Goal: Task Accomplishment & Management: Complete application form

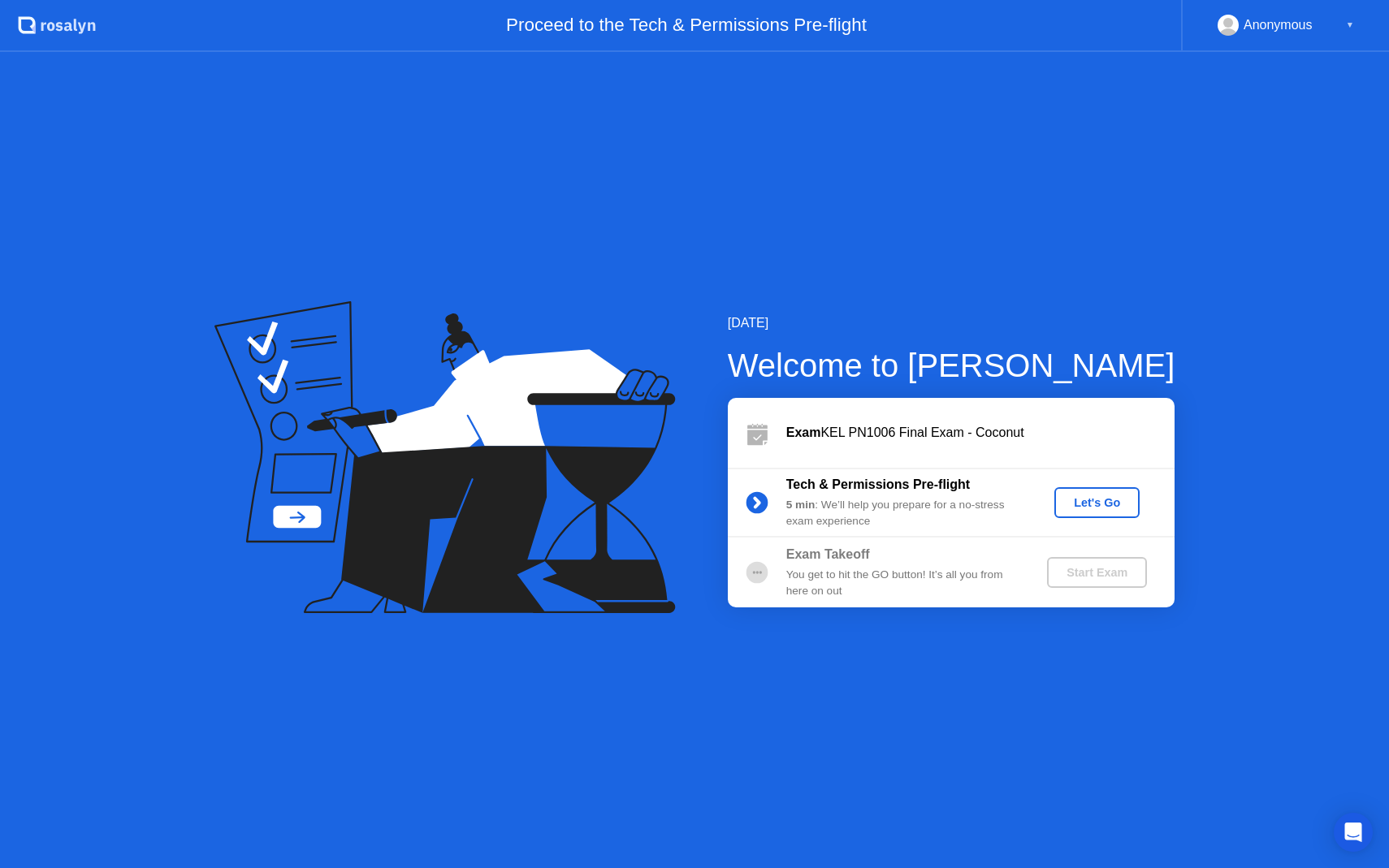
click at [1088, 499] on div "Let's Go" at bounding box center [1097, 502] width 73 height 13
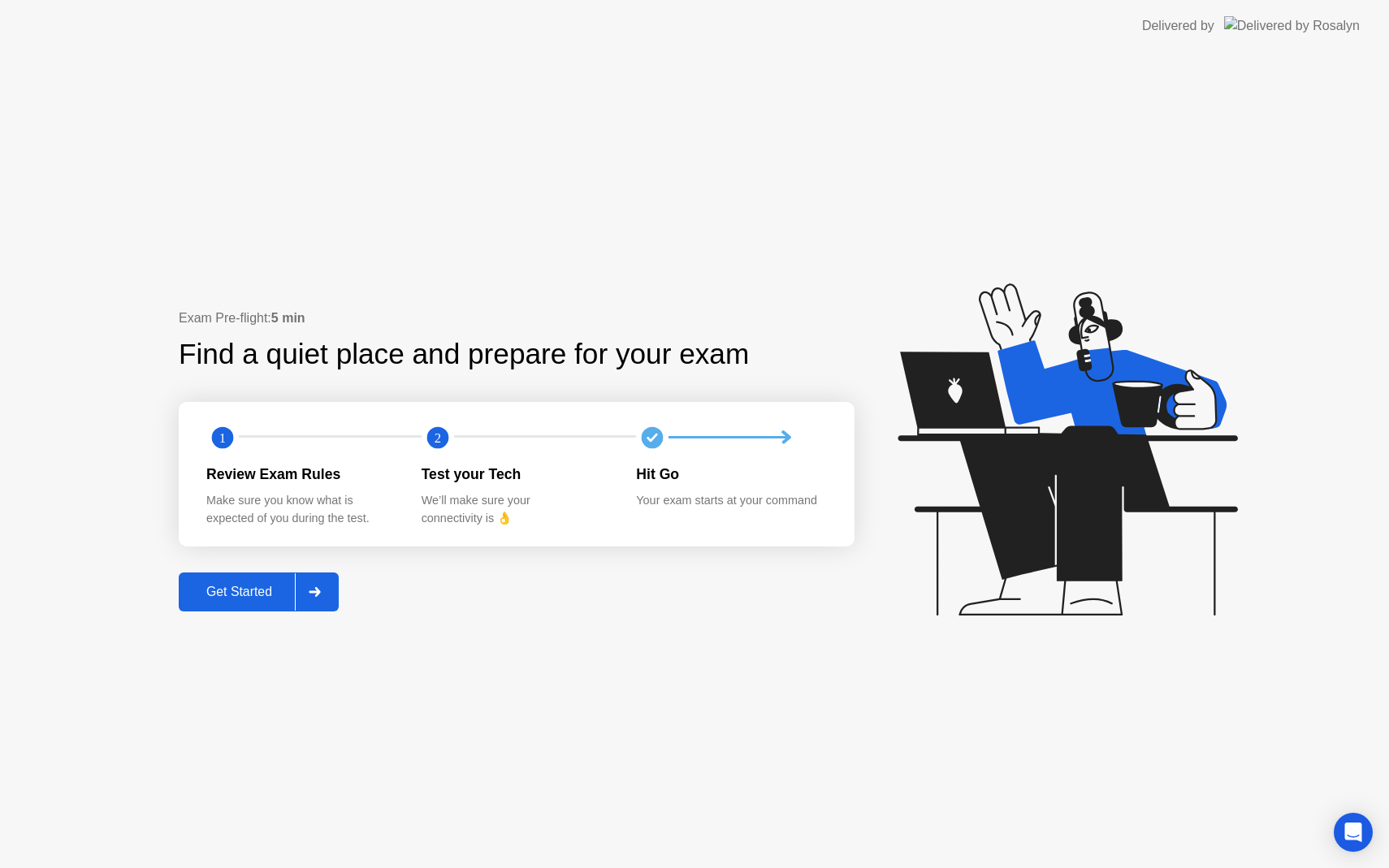
click at [233, 587] on div "Get Started" at bounding box center [240, 591] width 111 height 14
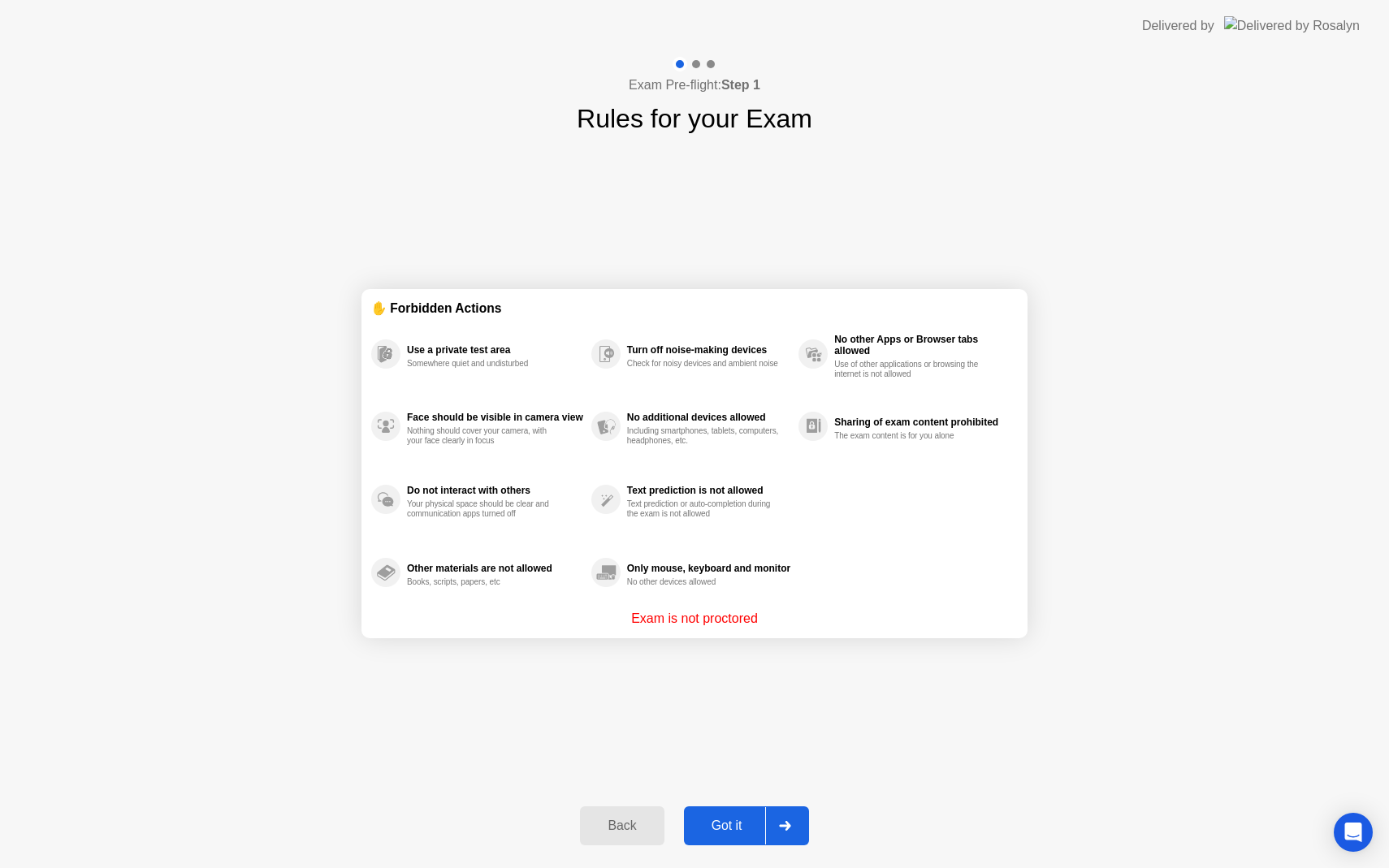
click at [731, 818] on div "Got it" at bounding box center [727, 825] width 76 height 14
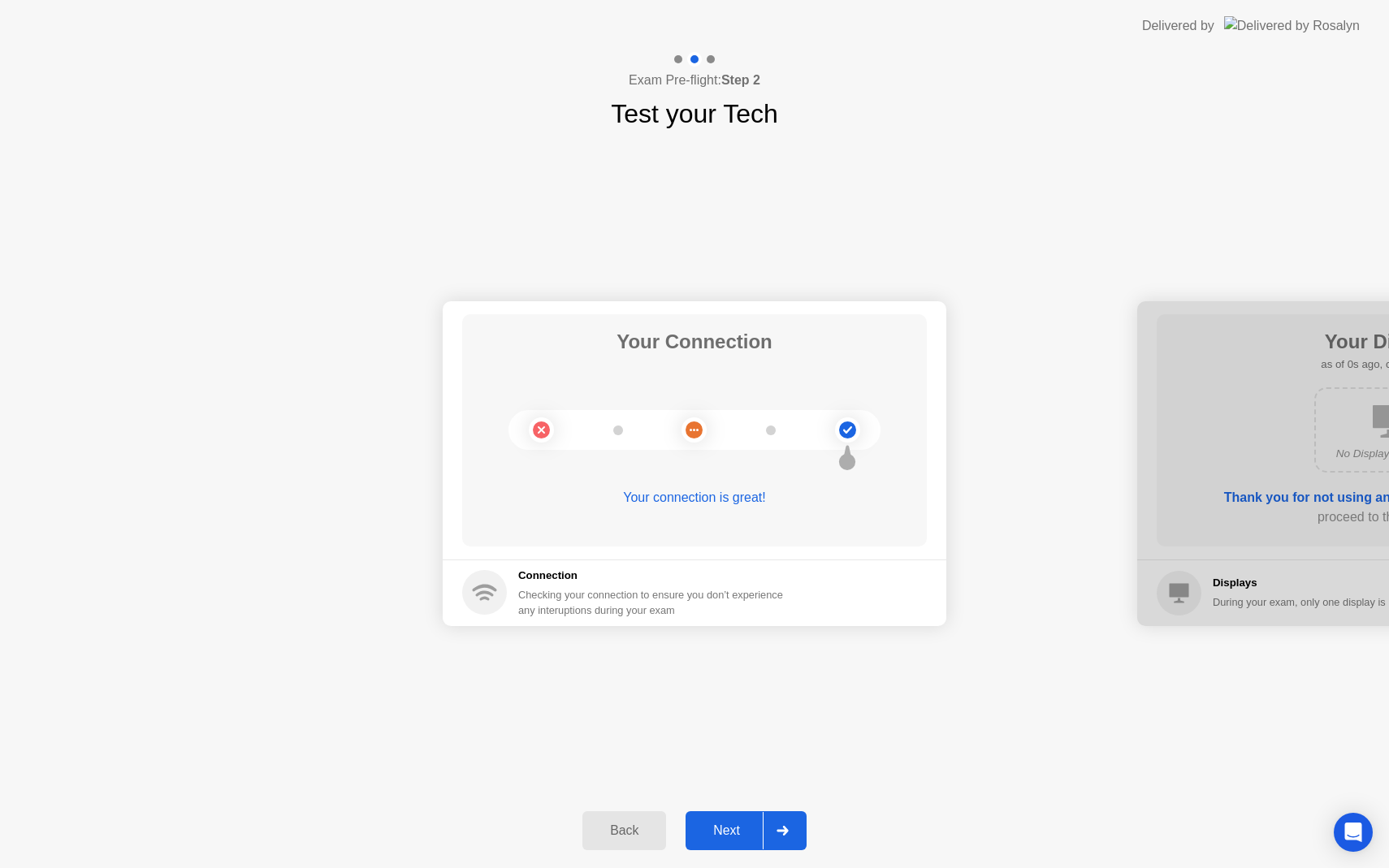
click at [735, 823] on div "Next" at bounding box center [727, 830] width 73 height 14
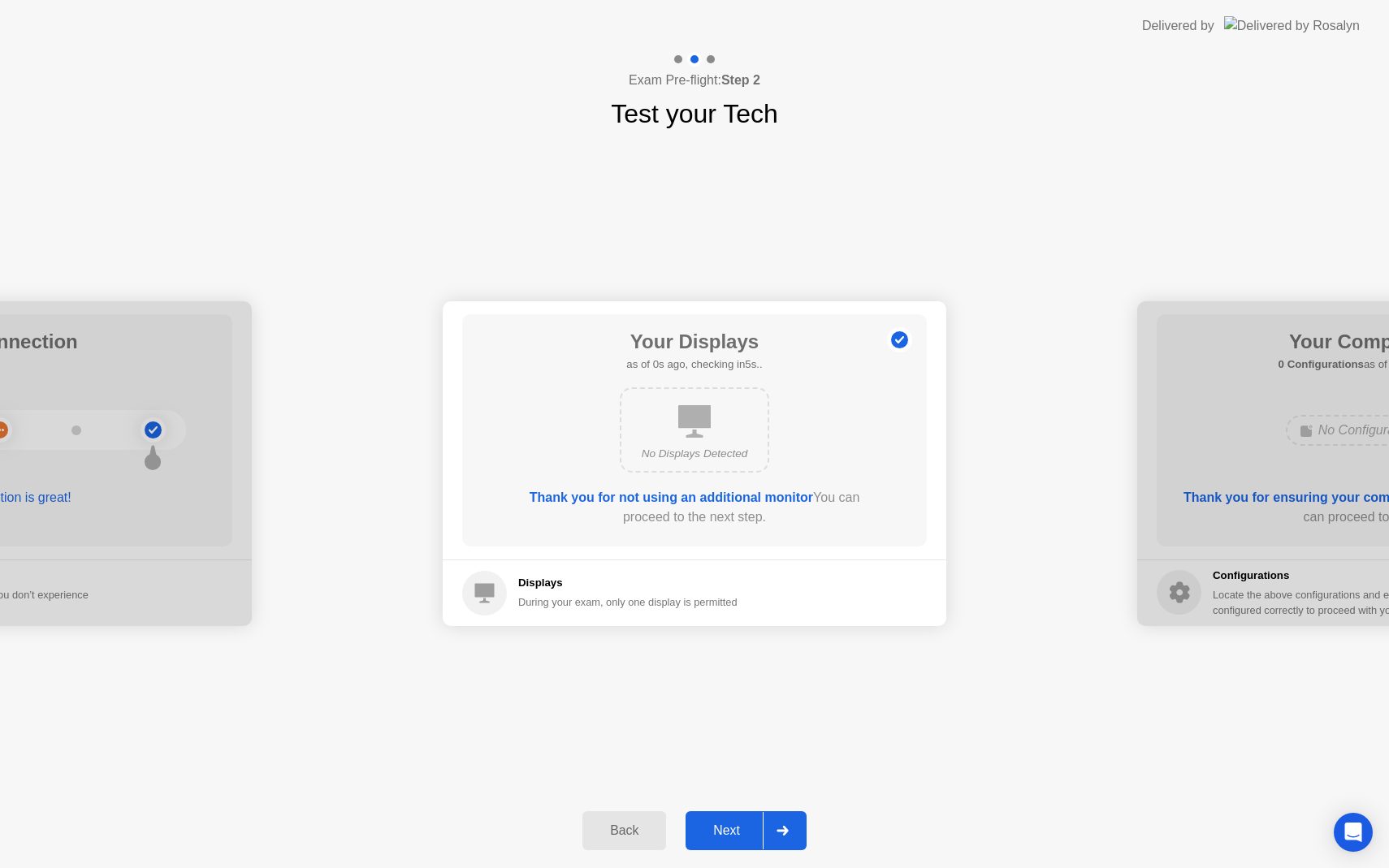
click at [736, 823] on div "Next" at bounding box center [727, 830] width 73 height 14
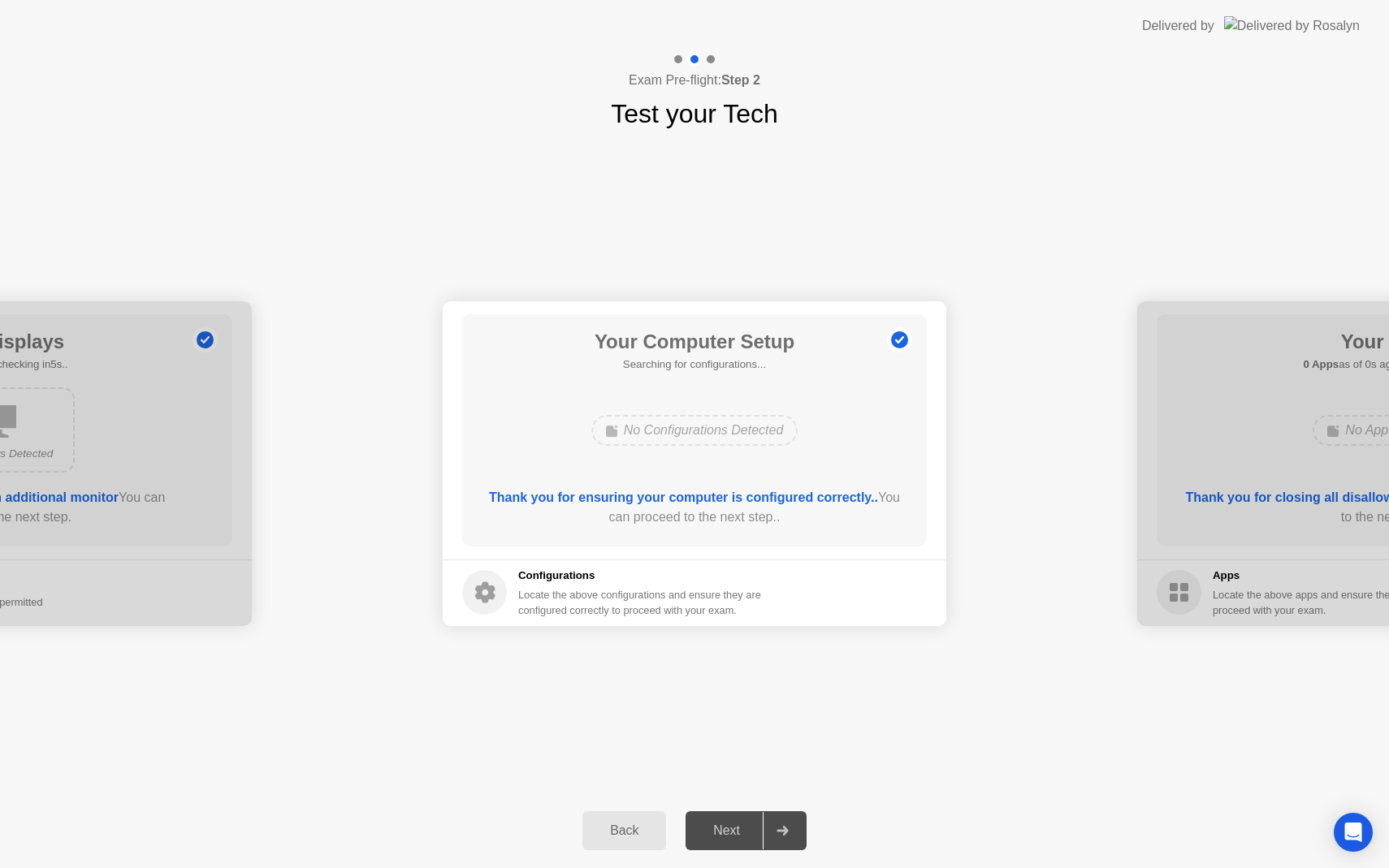
click at [736, 823] on div "Next" at bounding box center [727, 830] width 73 height 14
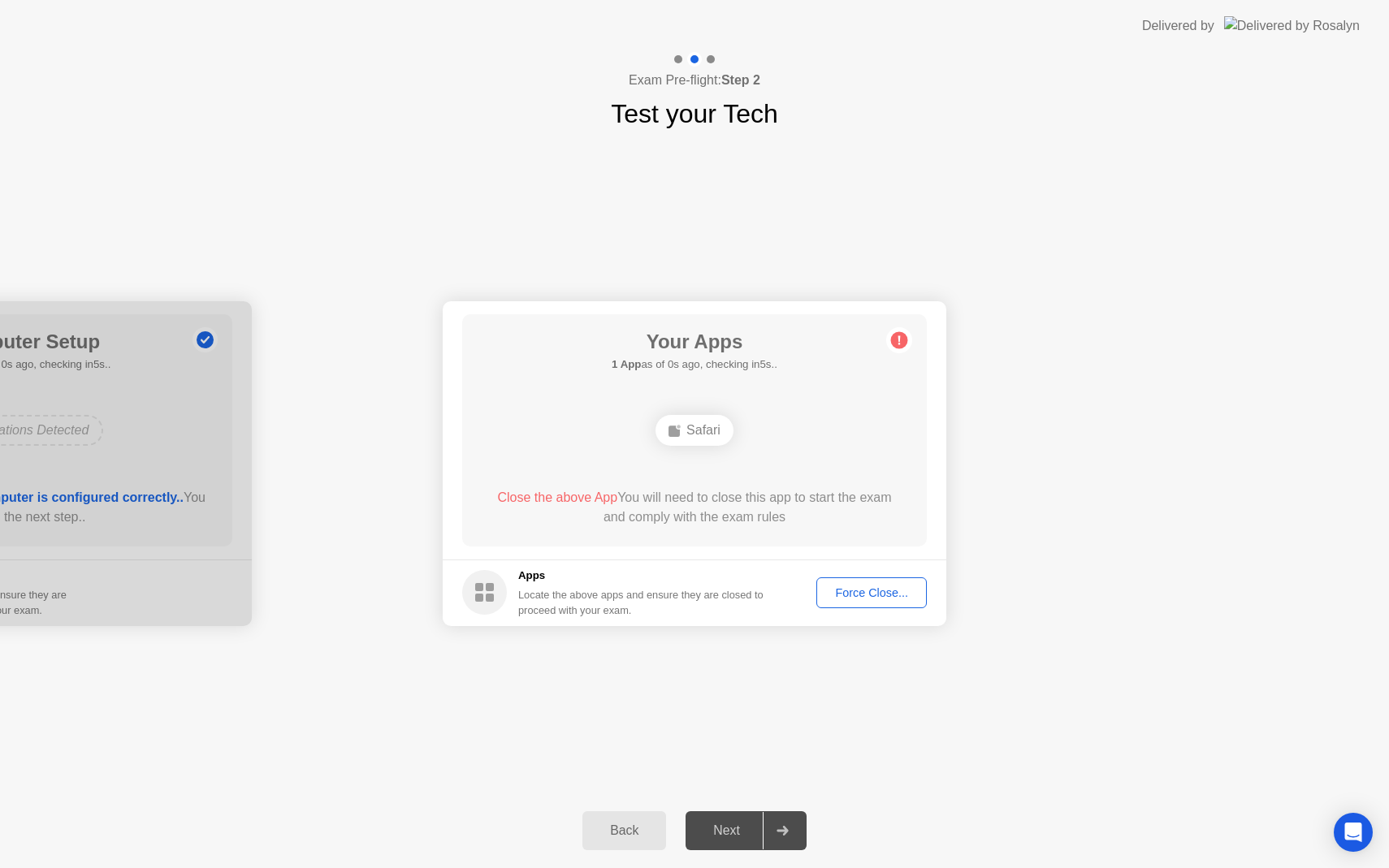
click at [736, 823] on div "Next" at bounding box center [727, 830] width 73 height 14
click at [858, 597] on div "Force Close..." at bounding box center [871, 592] width 99 height 13
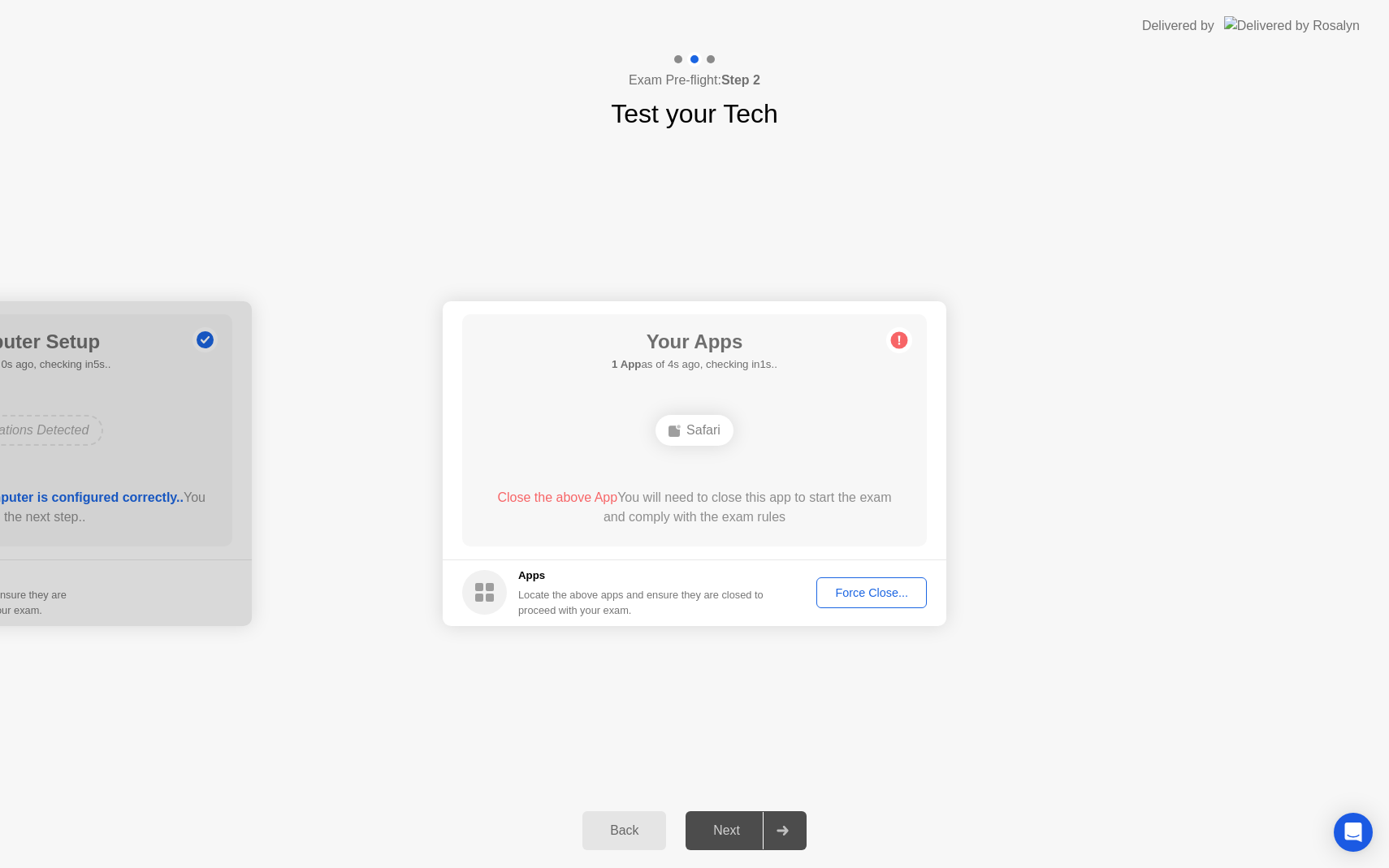
click at [843, 593] on div "Force Close..." at bounding box center [871, 592] width 99 height 13
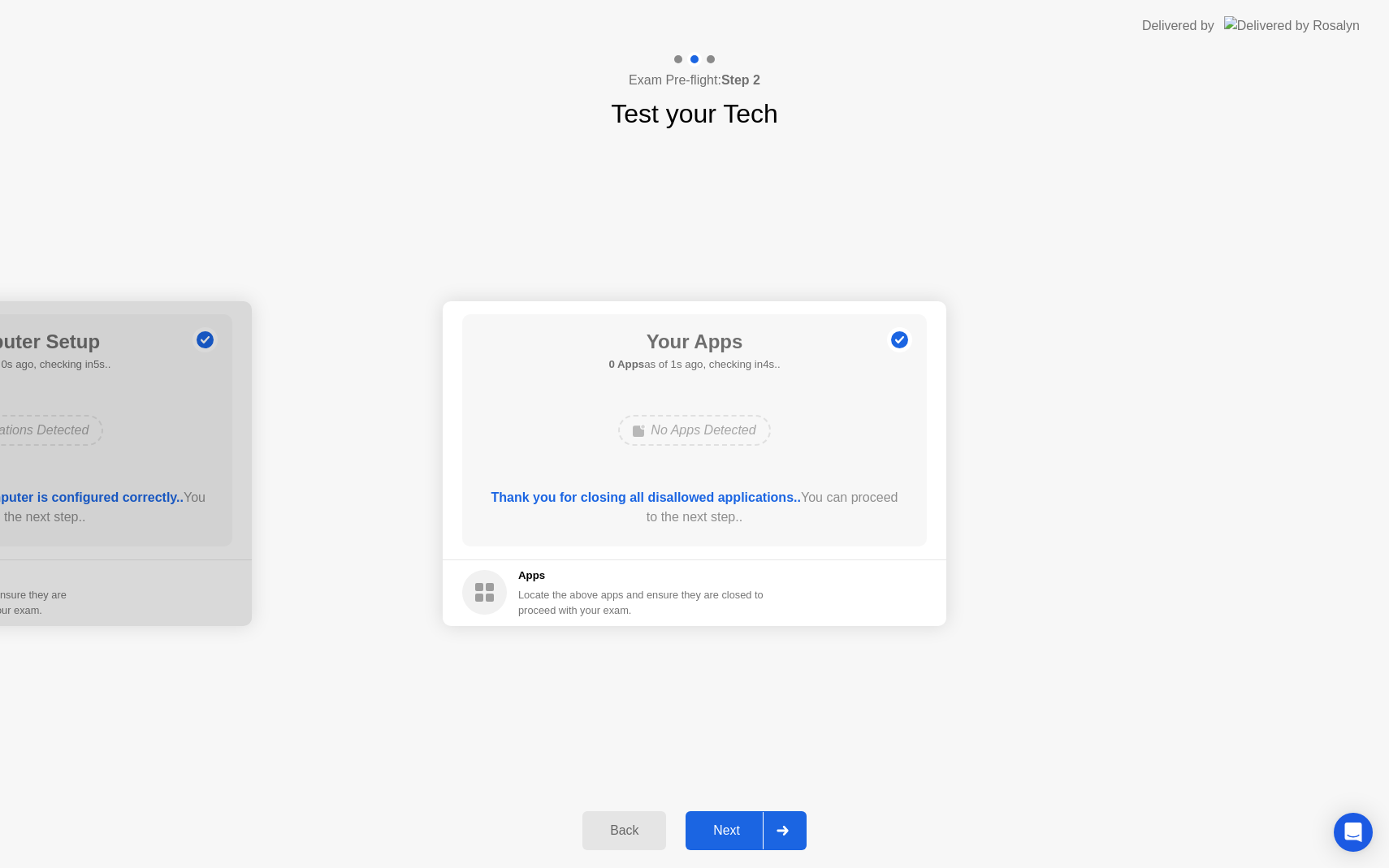
click at [727, 815] on button "Next" at bounding box center [745, 831] width 121 height 39
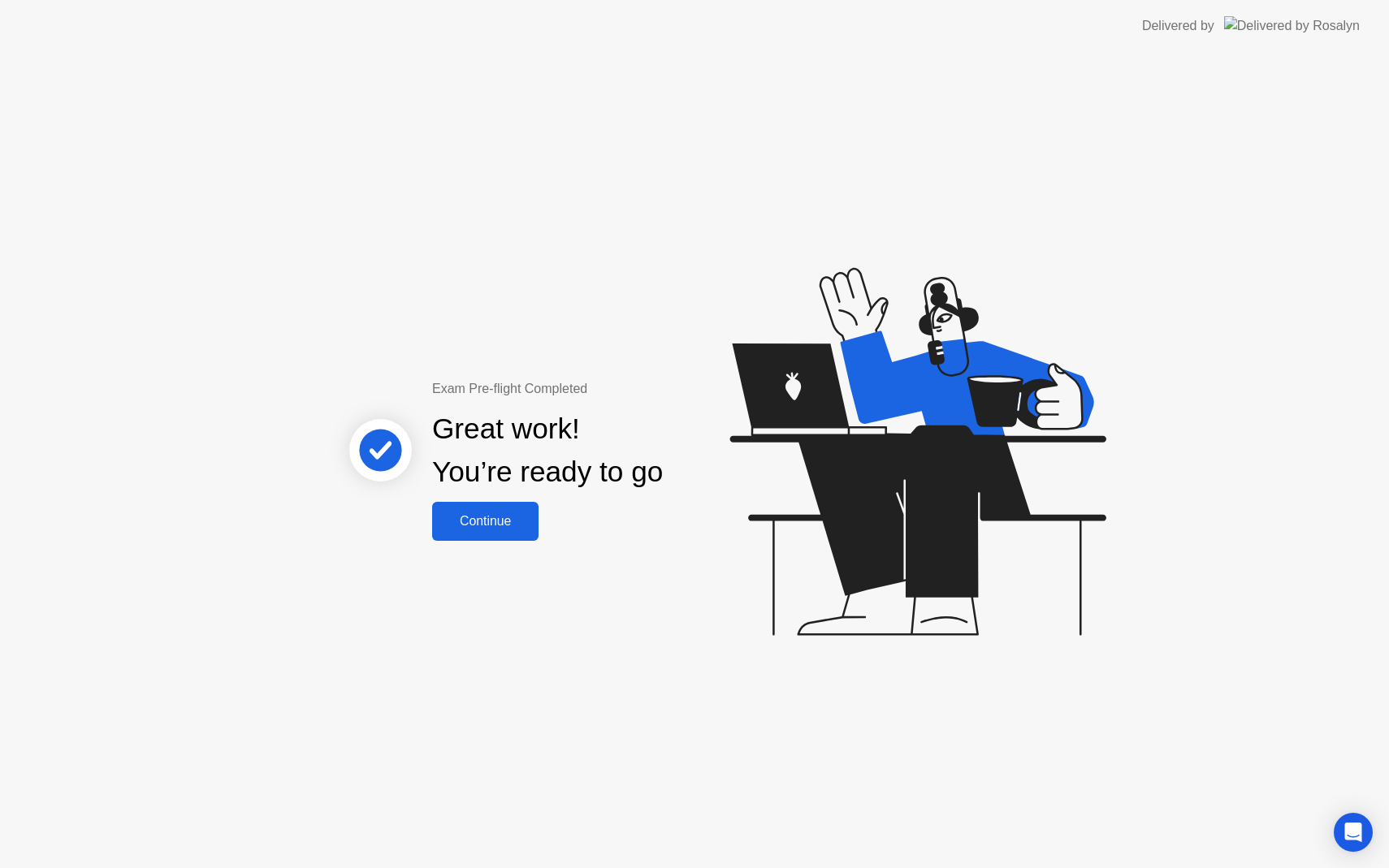
click at [518, 516] on div "Continue" at bounding box center [485, 520] width 97 height 14
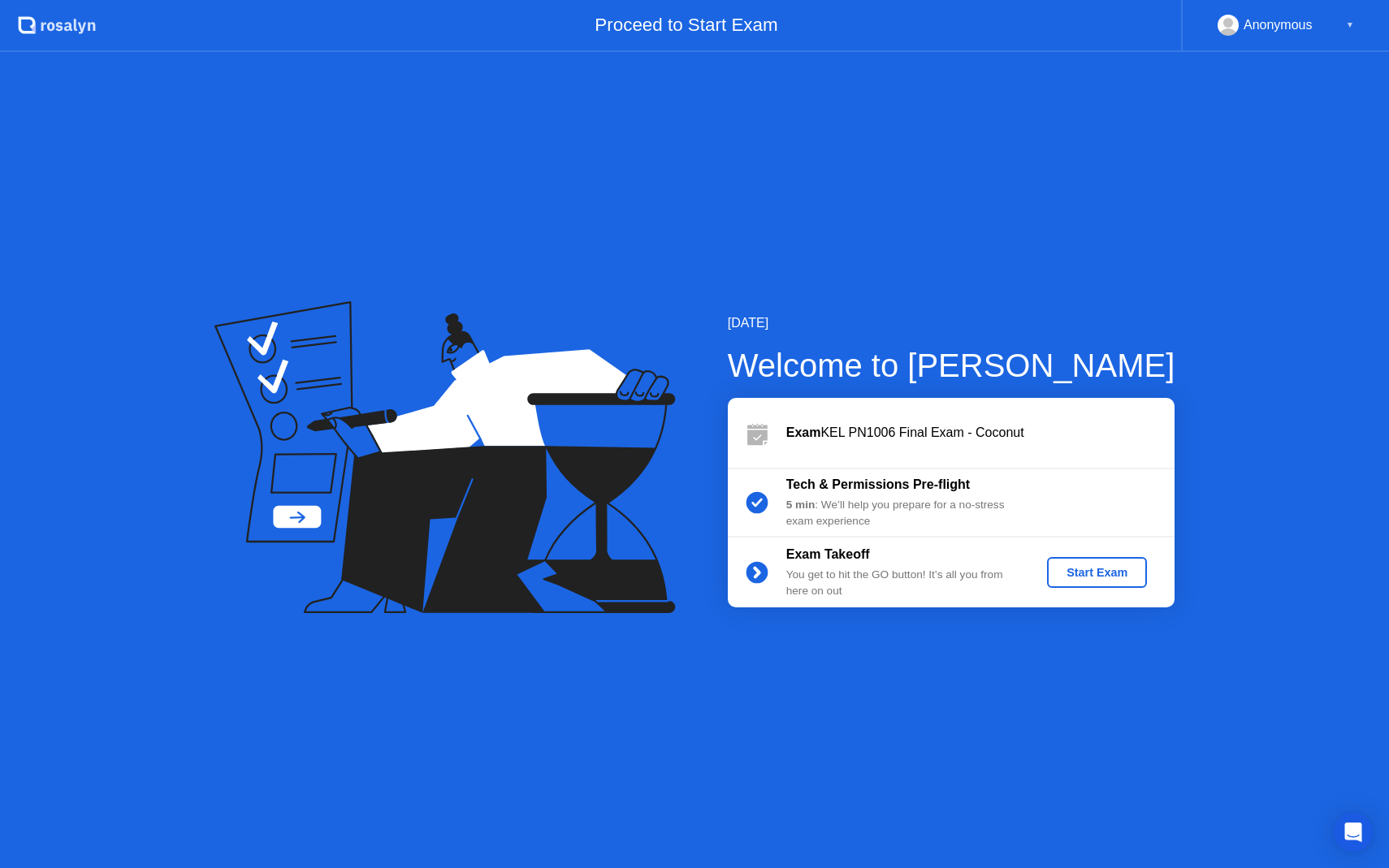
click at [1093, 579] on div "Start Exam" at bounding box center [1096, 572] width 87 height 13
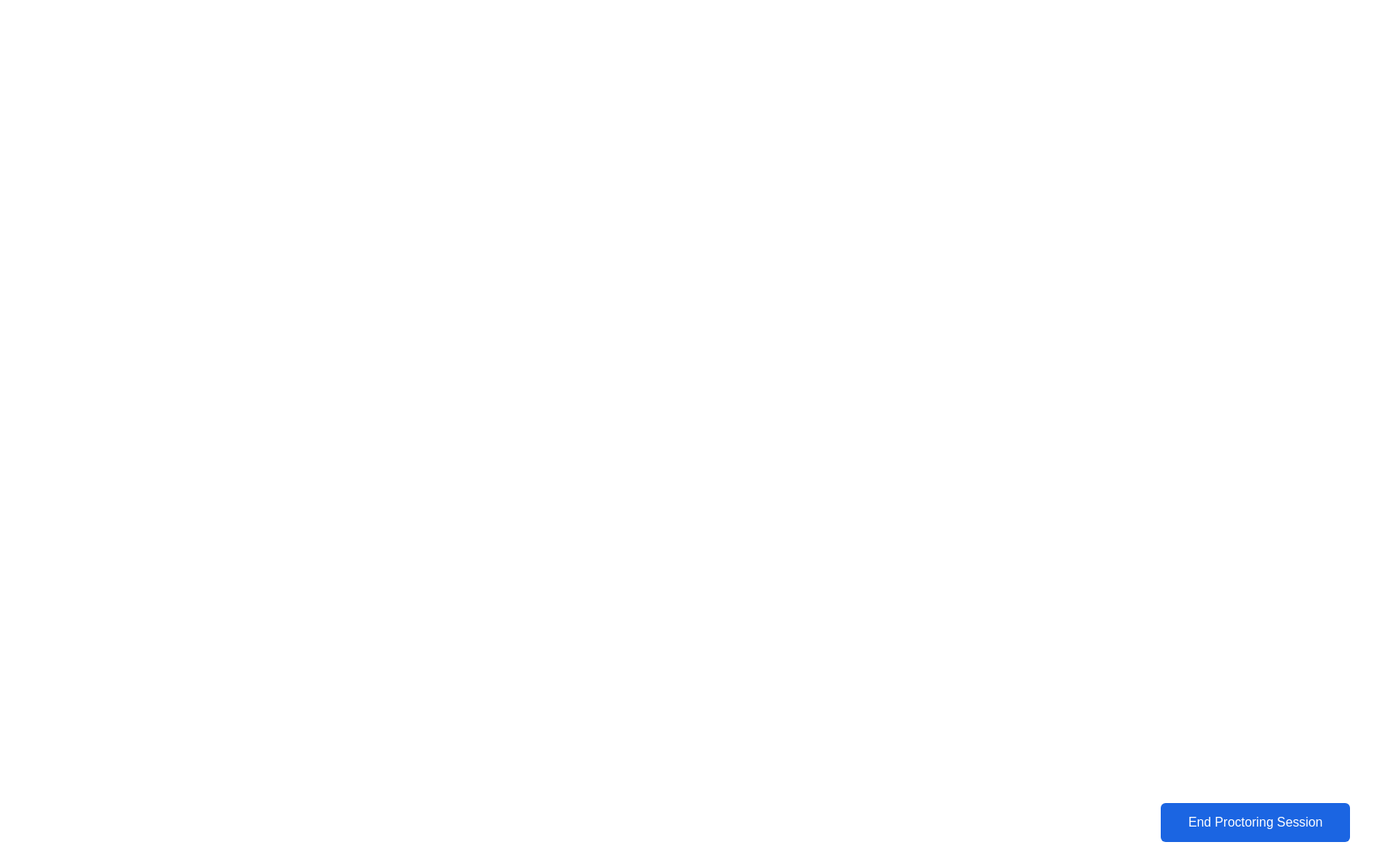
click at [1206, 821] on div "End Proctoring Session" at bounding box center [1255, 822] width 197 height 16
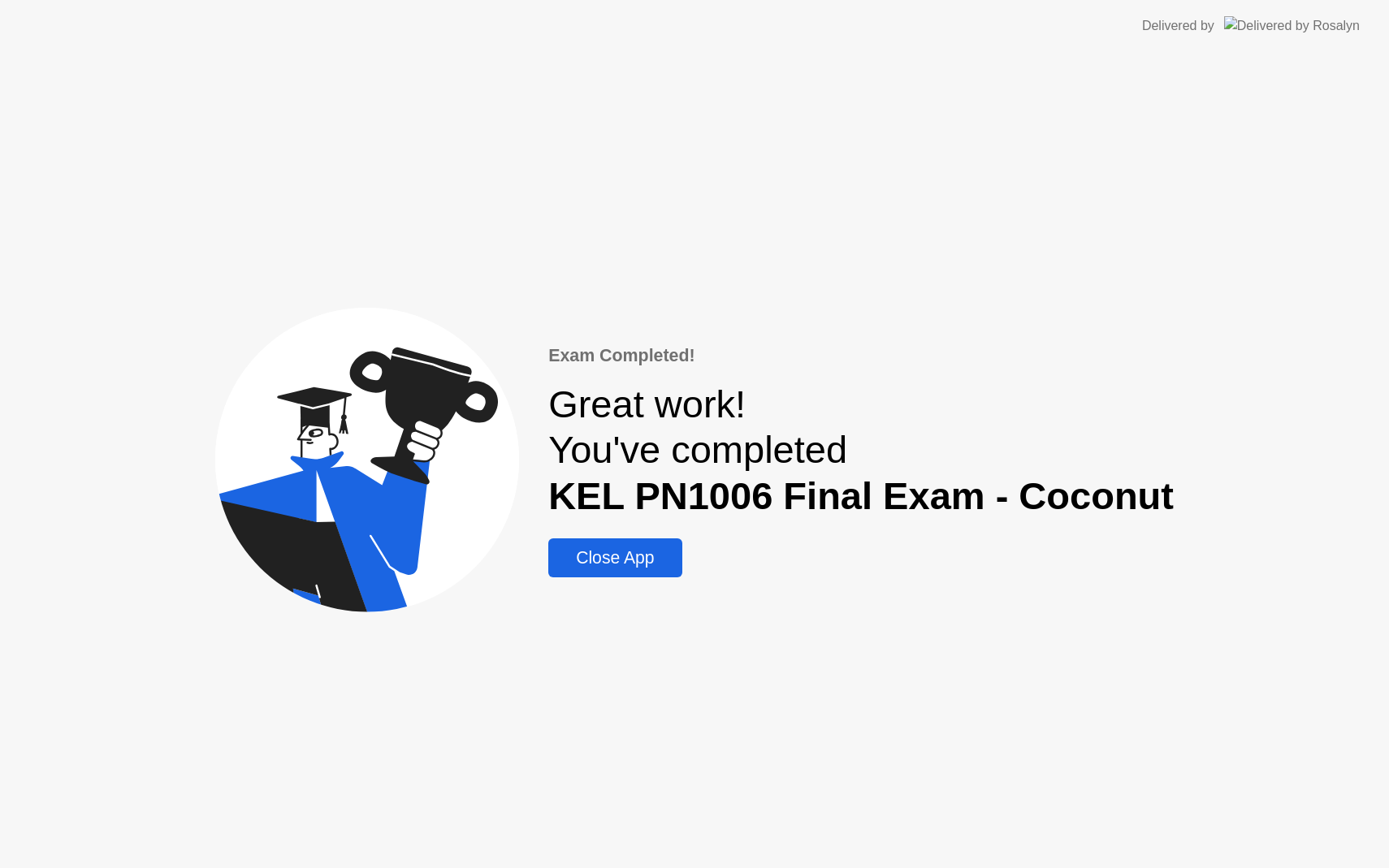
click at [656, 548] on div "Close App" at bounding box center [614, 558] width 123 height 19
